Goal: Task Accomplishment & Management: Manage account settings

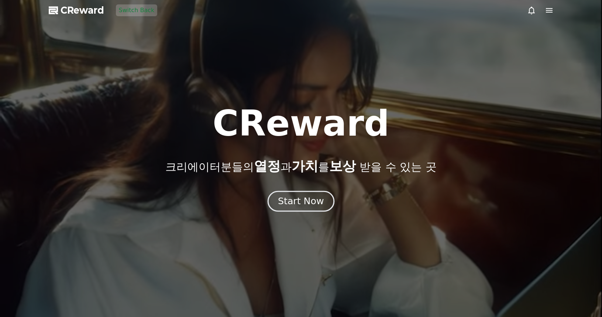
click at [302, 198] on div "Start Now" at bounding box center [301, 201] width 46 height 13
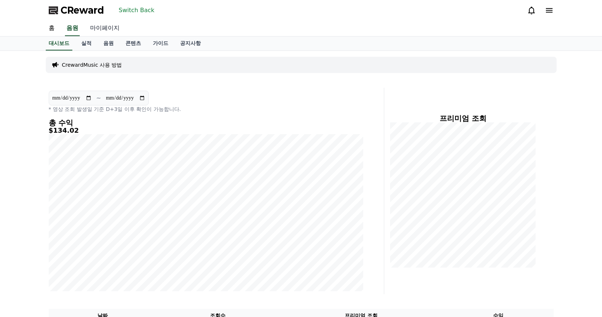
click at [110, 29] on link "마이페이지" at bounding box center [104, 29] width 41 height 16
select select "**********"
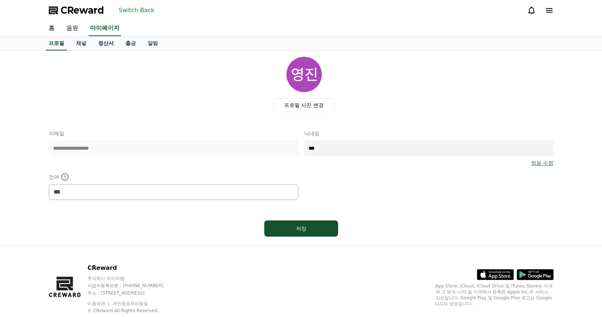
click at [103, 44] on link "정산서" at bounding box center [105, 44] width 27 height 14
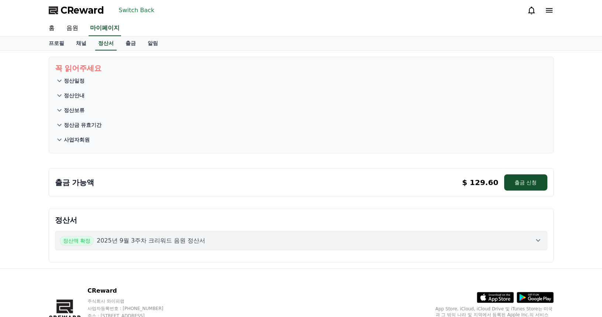
click at [221, 28] on div "홈 음원 마이페이지" at bounding box center [301, 29] width 517 height 16
click at [134, 11] on button "Switch Back" at bounding box center [137, 10] width 42 height 12
